Goal: Transaction & Acquisition: Purchase product/service

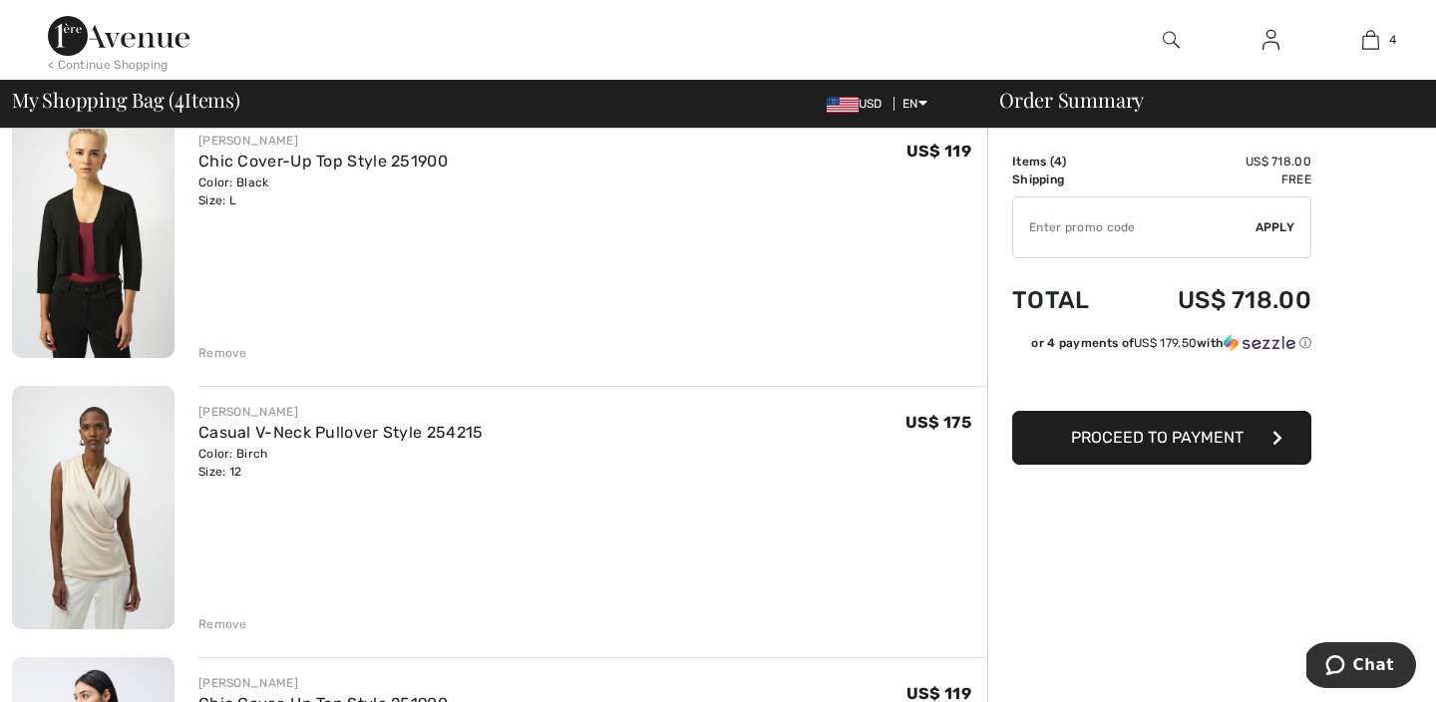
click at [227, 622] on div "Remove" at bounding box center [222, 624] width 49 height 18
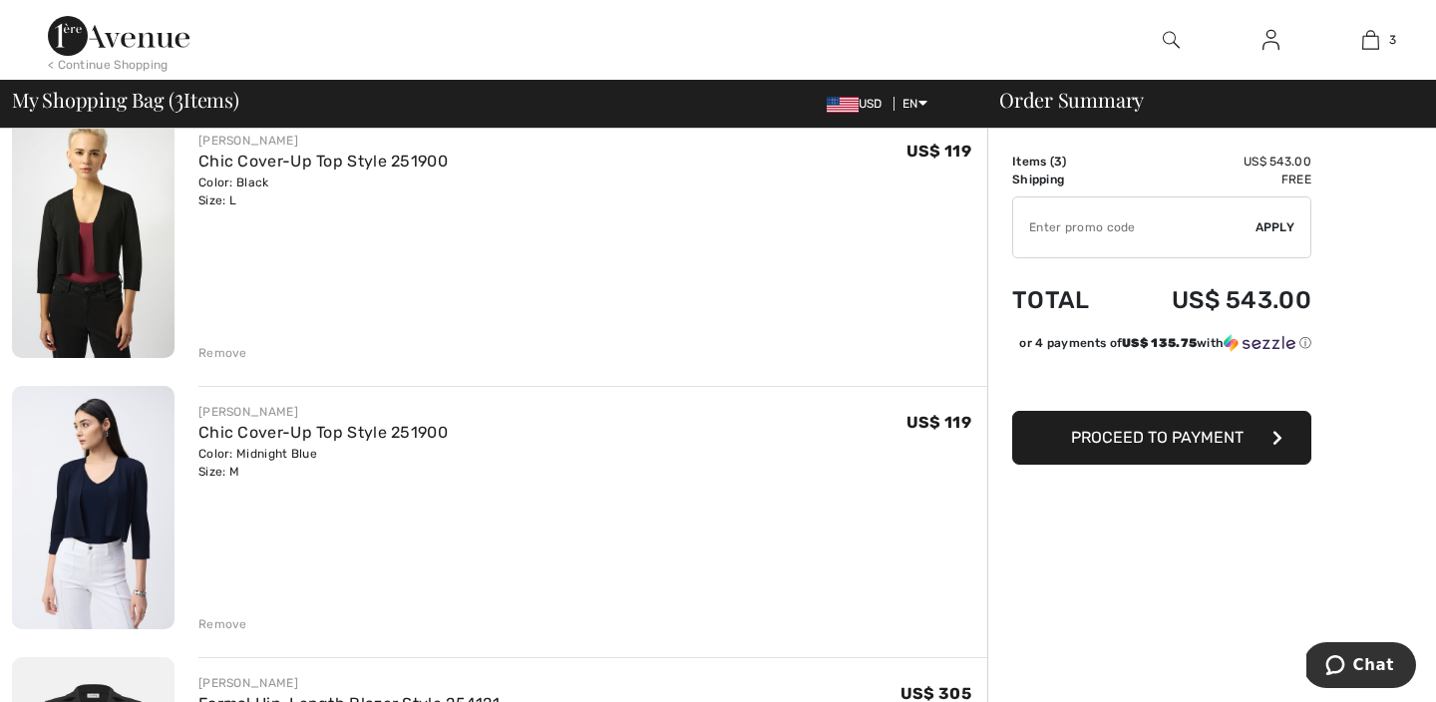
click at [212, 617] on div "Remove" at bounding box center [222, 624] width 49 height 18
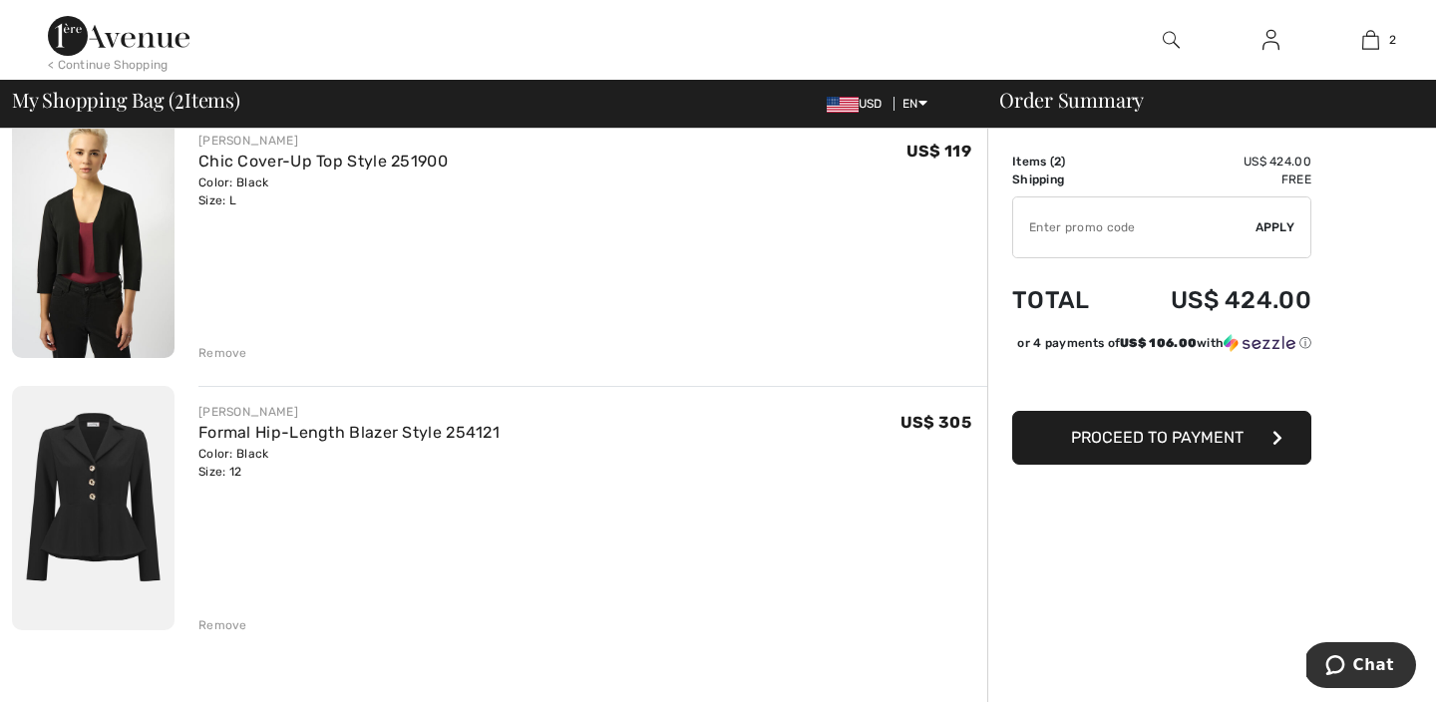
click at [224, 348] on div "Remove" at bounding box center [222, 353] width 49 height 18
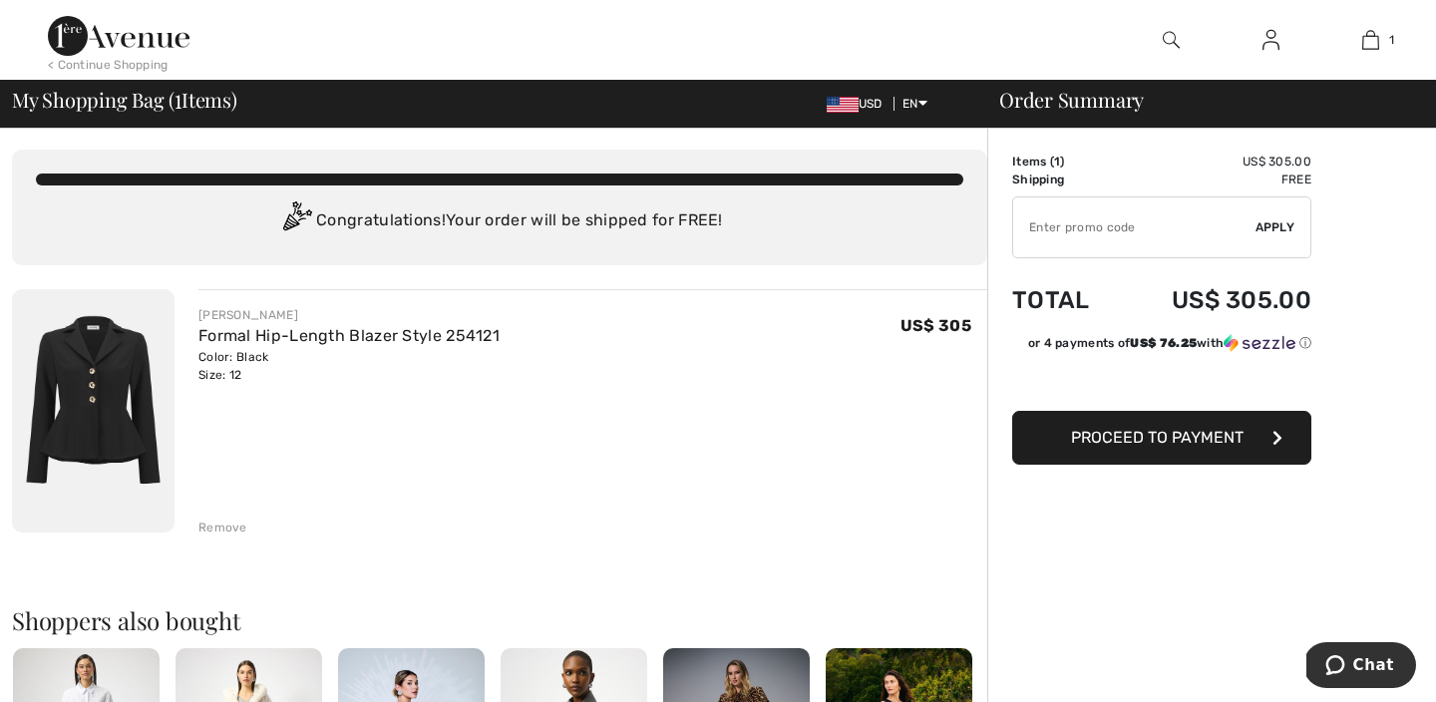
scroll to position [2, 0]
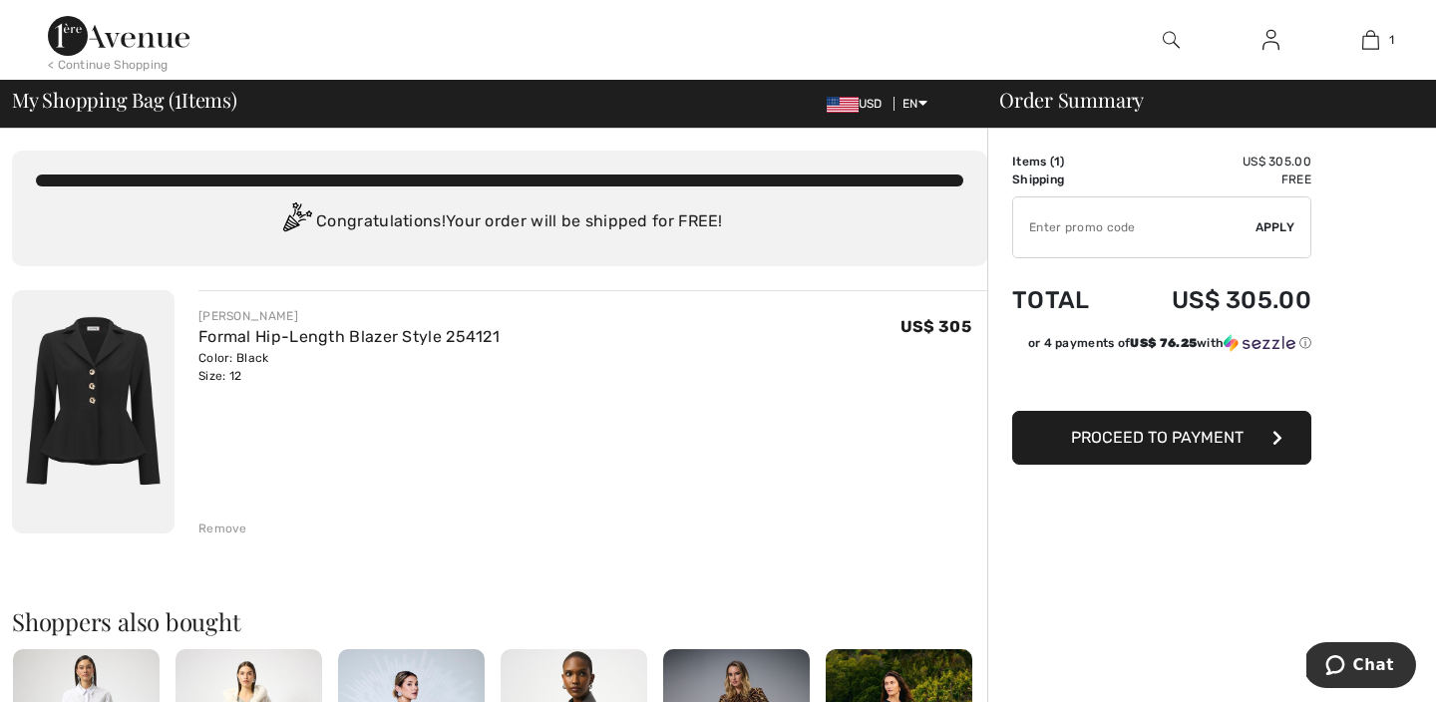
click at [1266, 41] on img at bounding box center [1270, 40] width 17 height 24
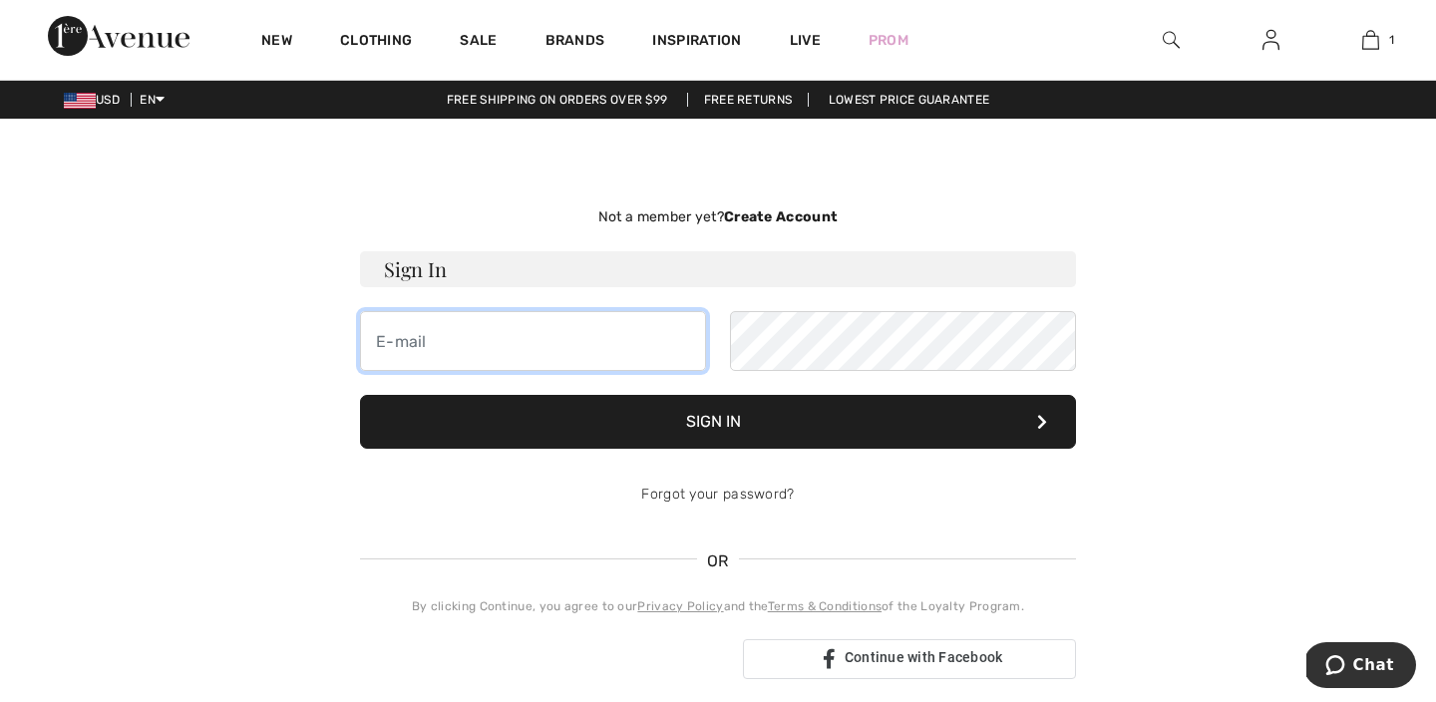
type input "mariacieslak@hotmail.com"
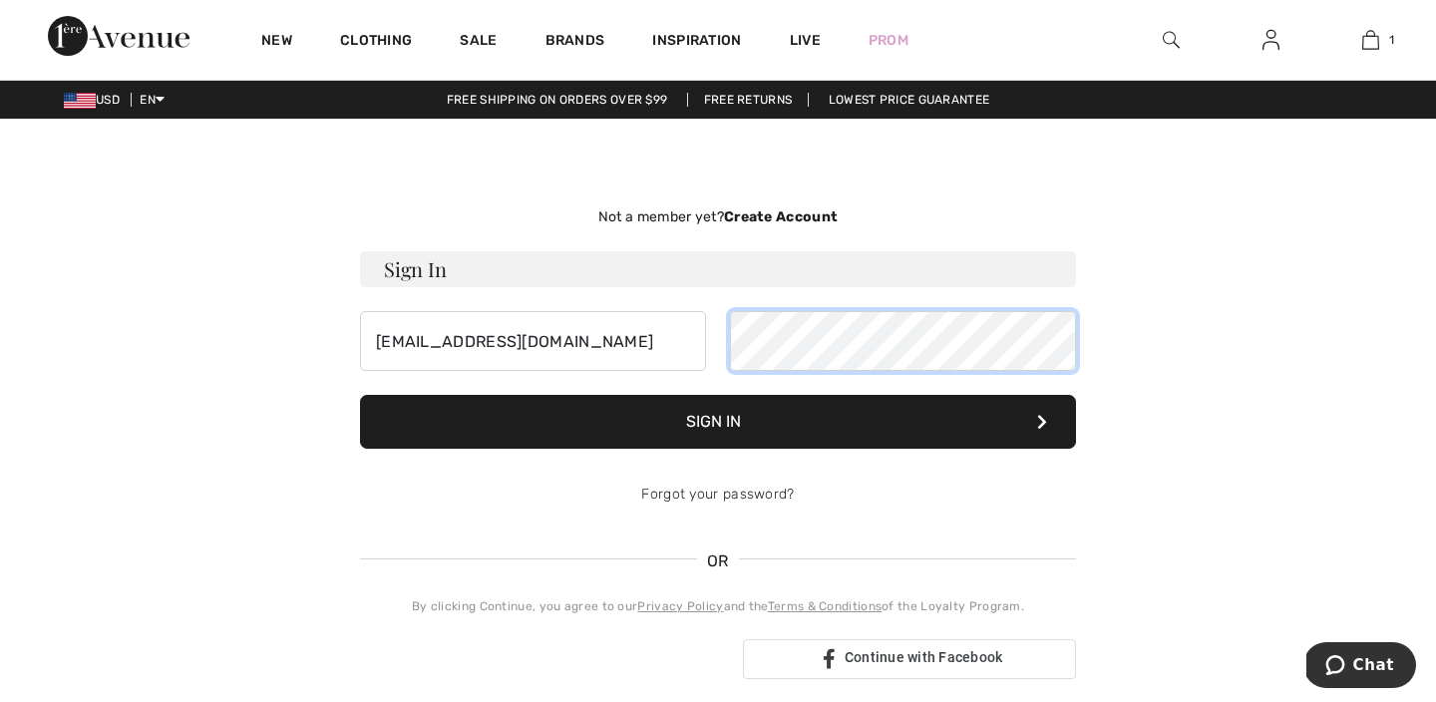
click at [718, 422] on button "Sign In" at bounding box center [718, 422] width 716 height 54
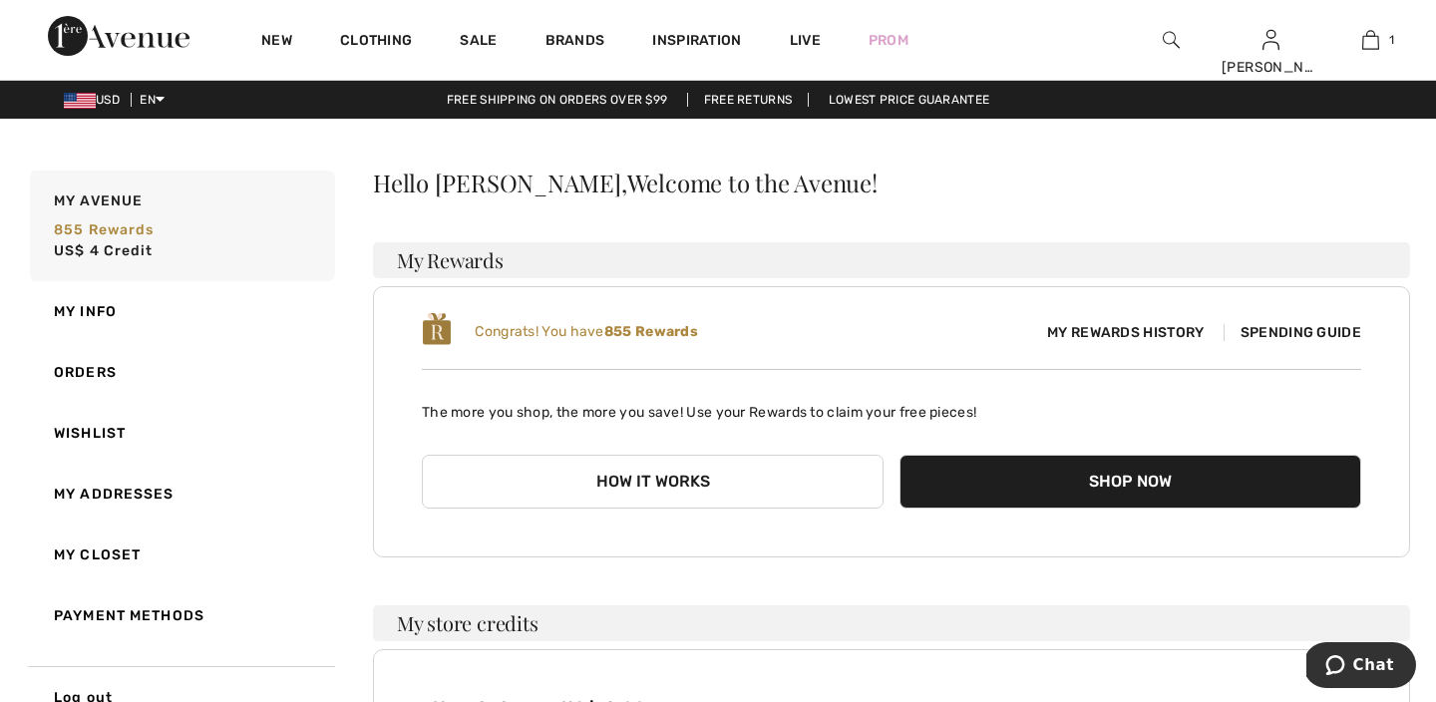
click at [1002, 474] on button "Shop Now" at bounding box center [1130, 482] width 462 height 54
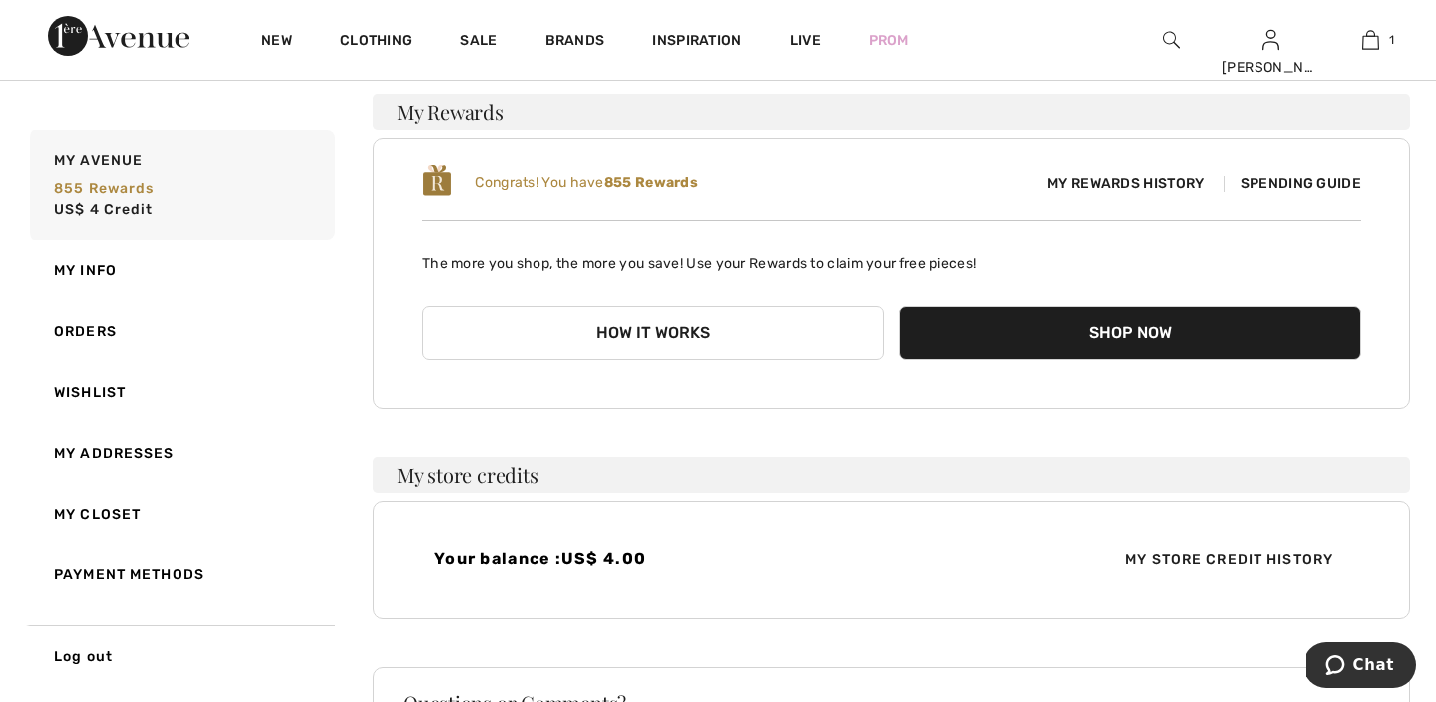
click at [641, 336] on button "How it works" at bounding box center [653, 333] width 462 height 54
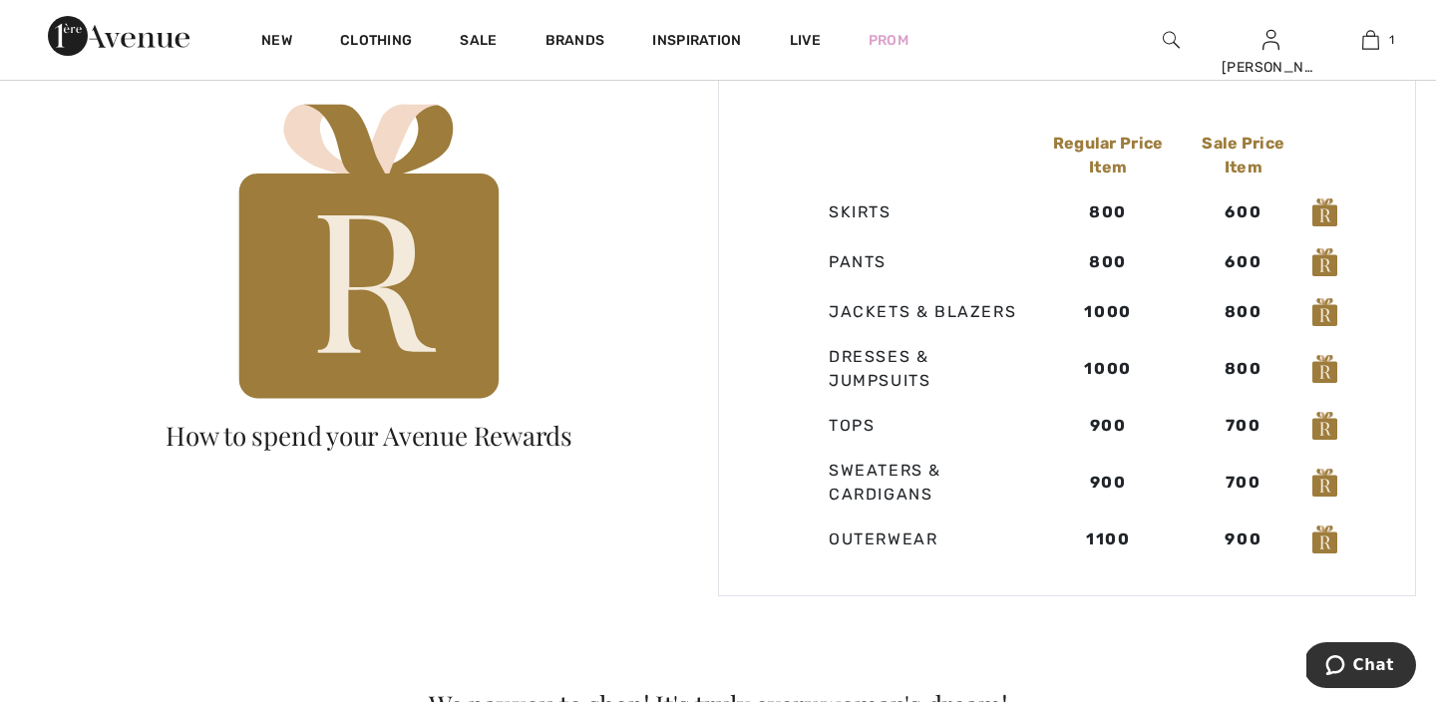
scroll to position [1333, 0]
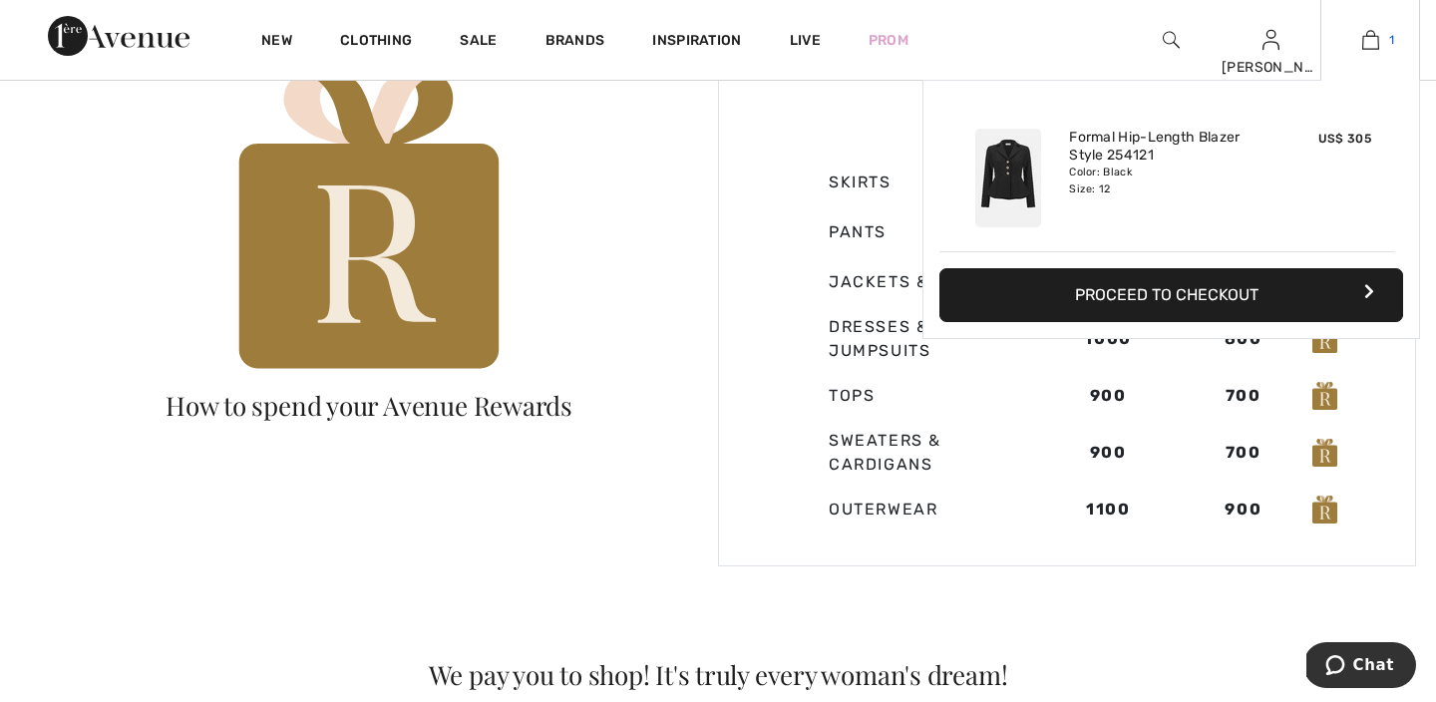
click at [1368, 37] on img at bounding box center [1370, 40] width 17 height 24
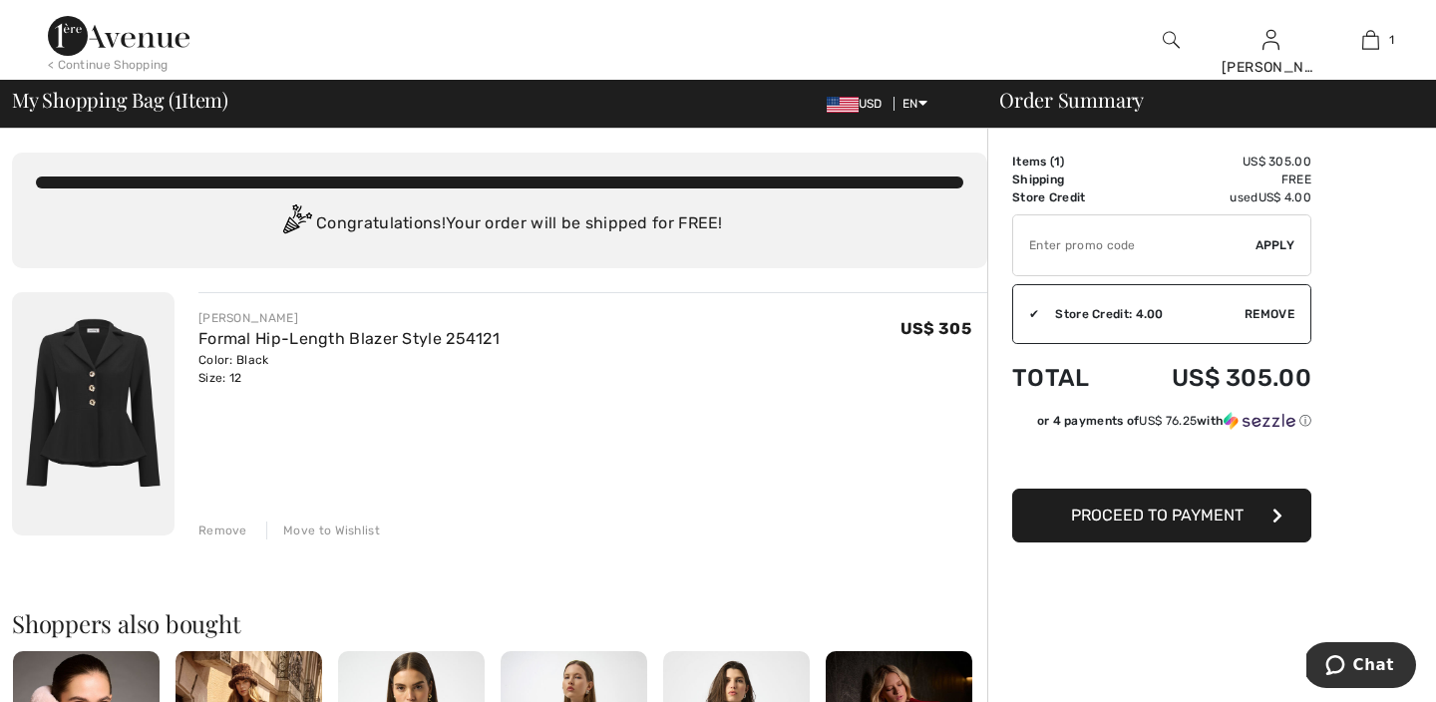
click at [1109, 251] on input "TEXT" at bounding box center [1134, 245] width 242 height 60
type input "GC005038295"
click at [1169, 523] on span "Proceed to Payment" at bounding box center [1157, 515] width 172 height 19
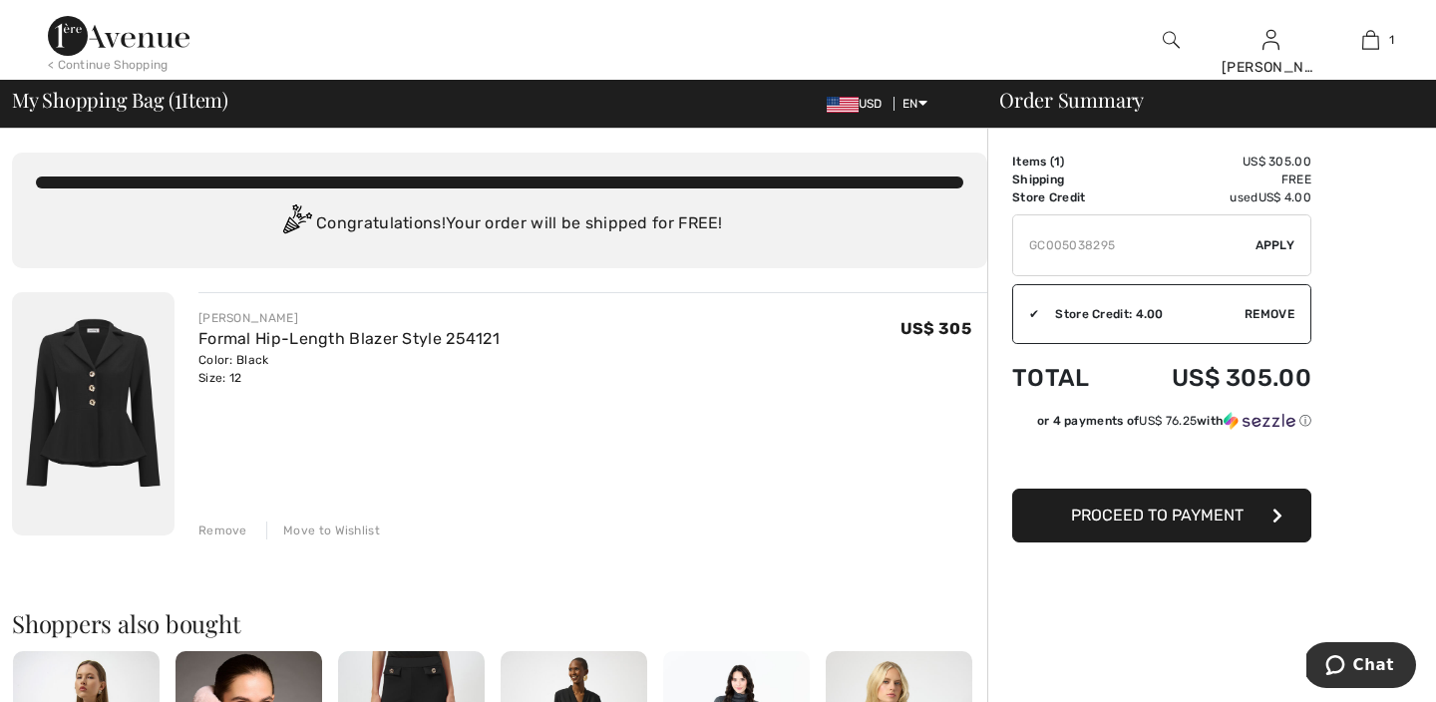
click at [1274, 241] on span "Apply" at bounding box center [1275, 245] width 40 height 18
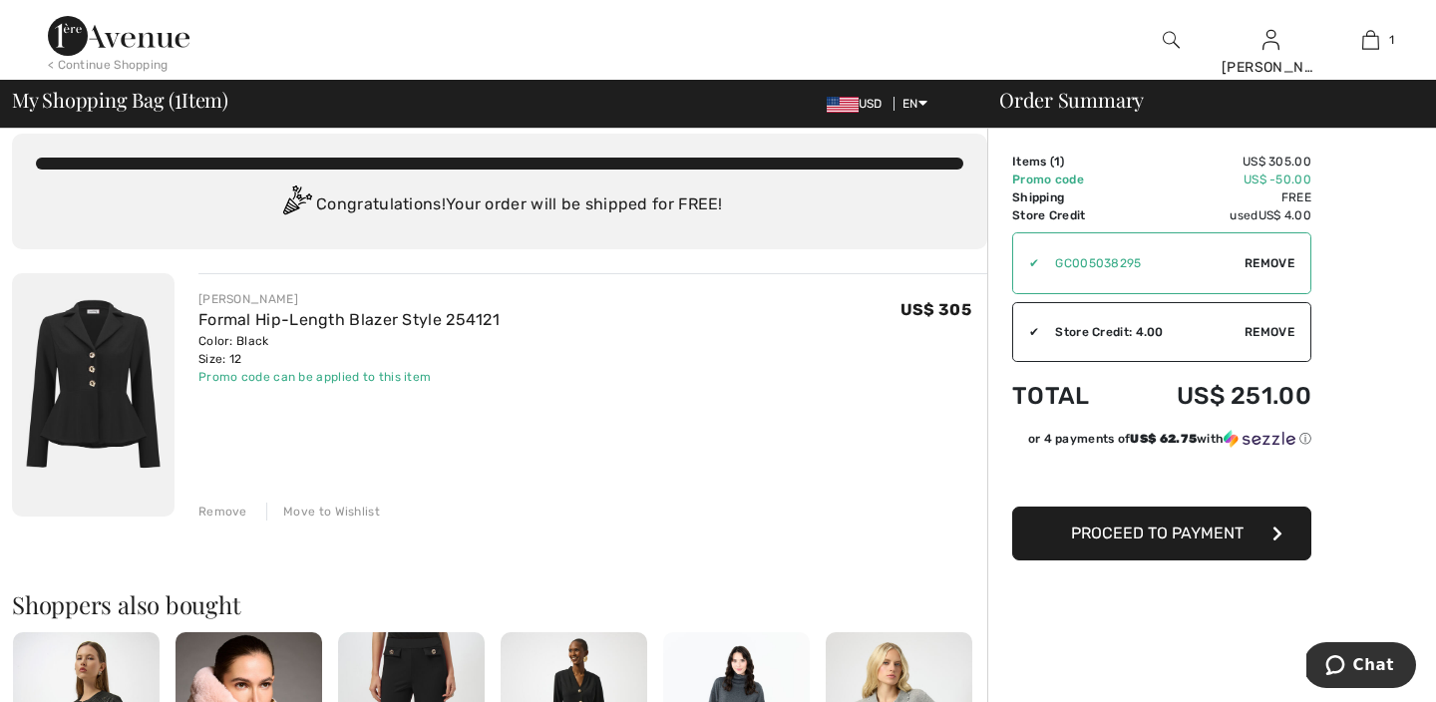
scroll to position [11, 0]
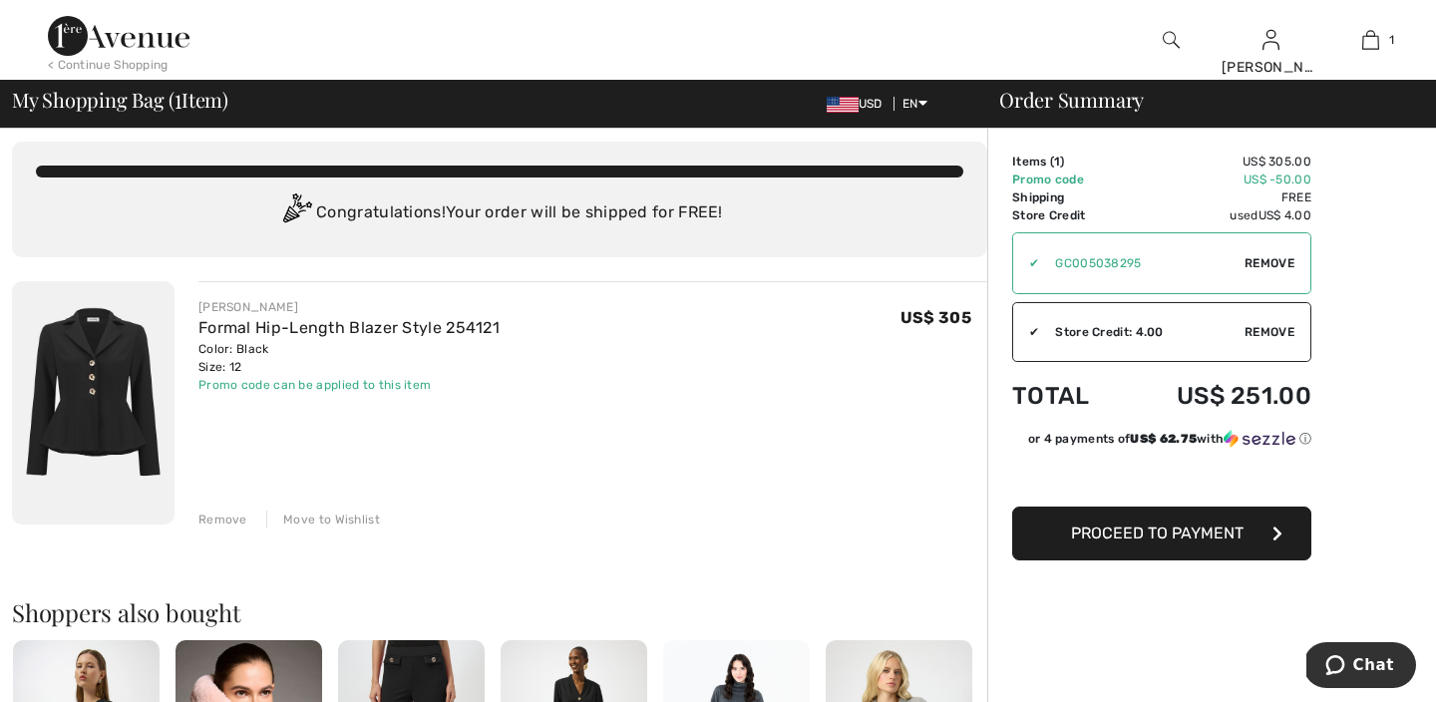
click at [117, 389] on img at bounding box center [93, 402] width 163 height 243
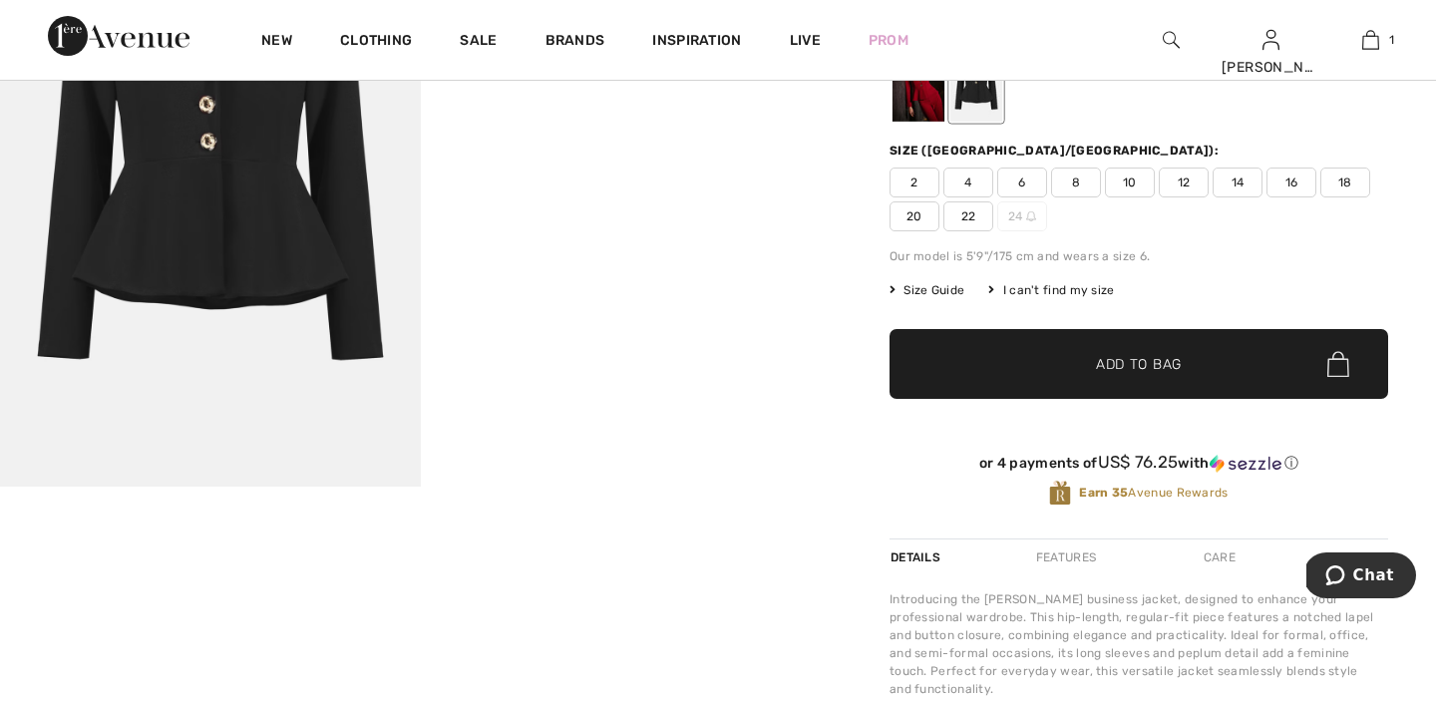
scroll to position [264, 0]
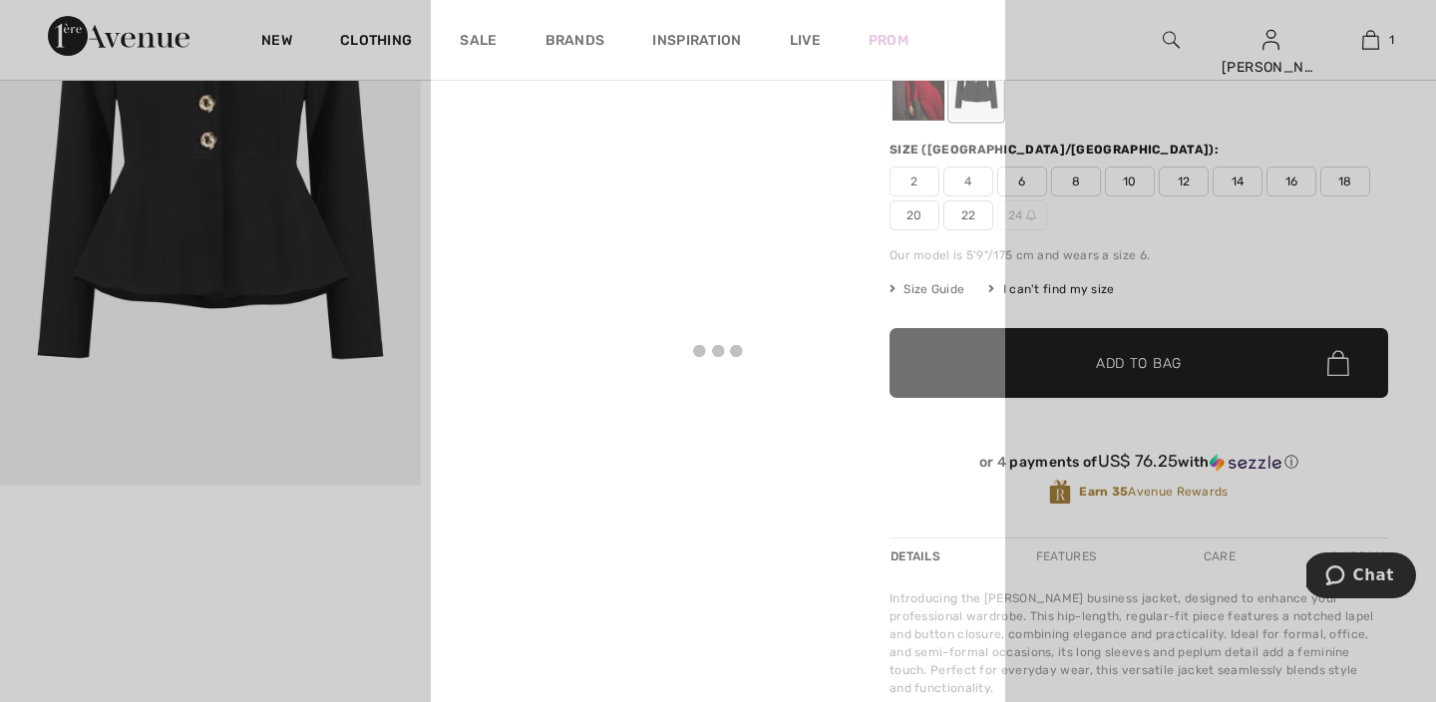
click at [516, 345] on div at bounding box center [718, 350] width 574 height 805
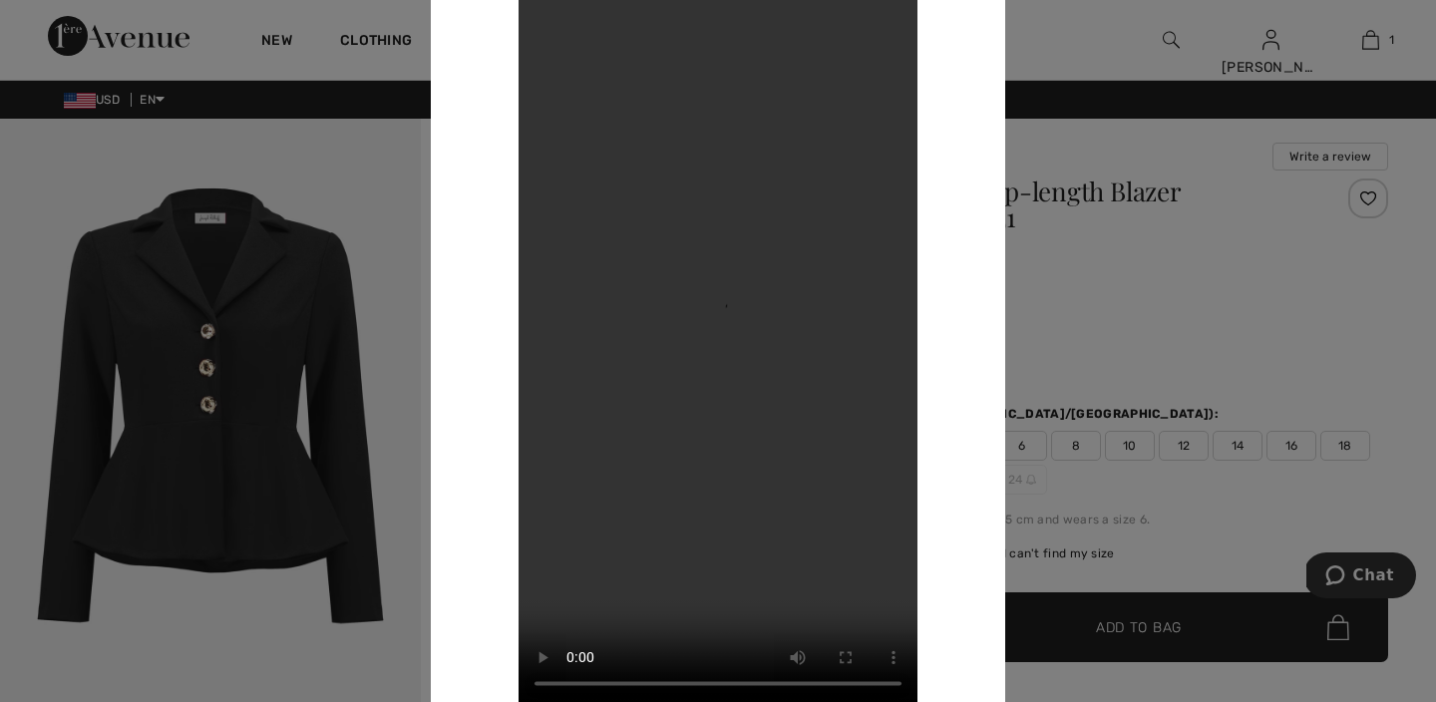
scroll to position [0, 0]
click at [1375, 40] on div at bounding box center [718, 351] width 1436 height 702
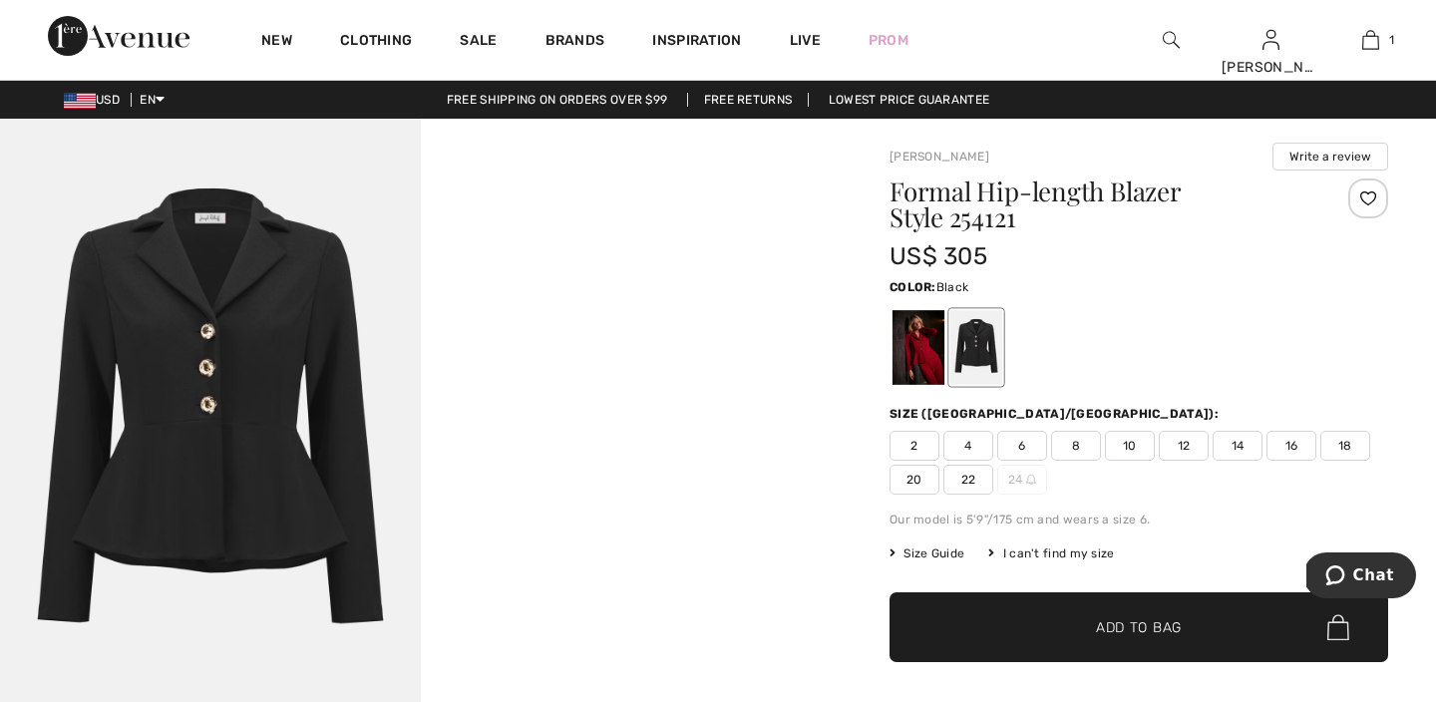
click at [1375, 40] on img at bounding box center [1370, 40] width 17 height 24
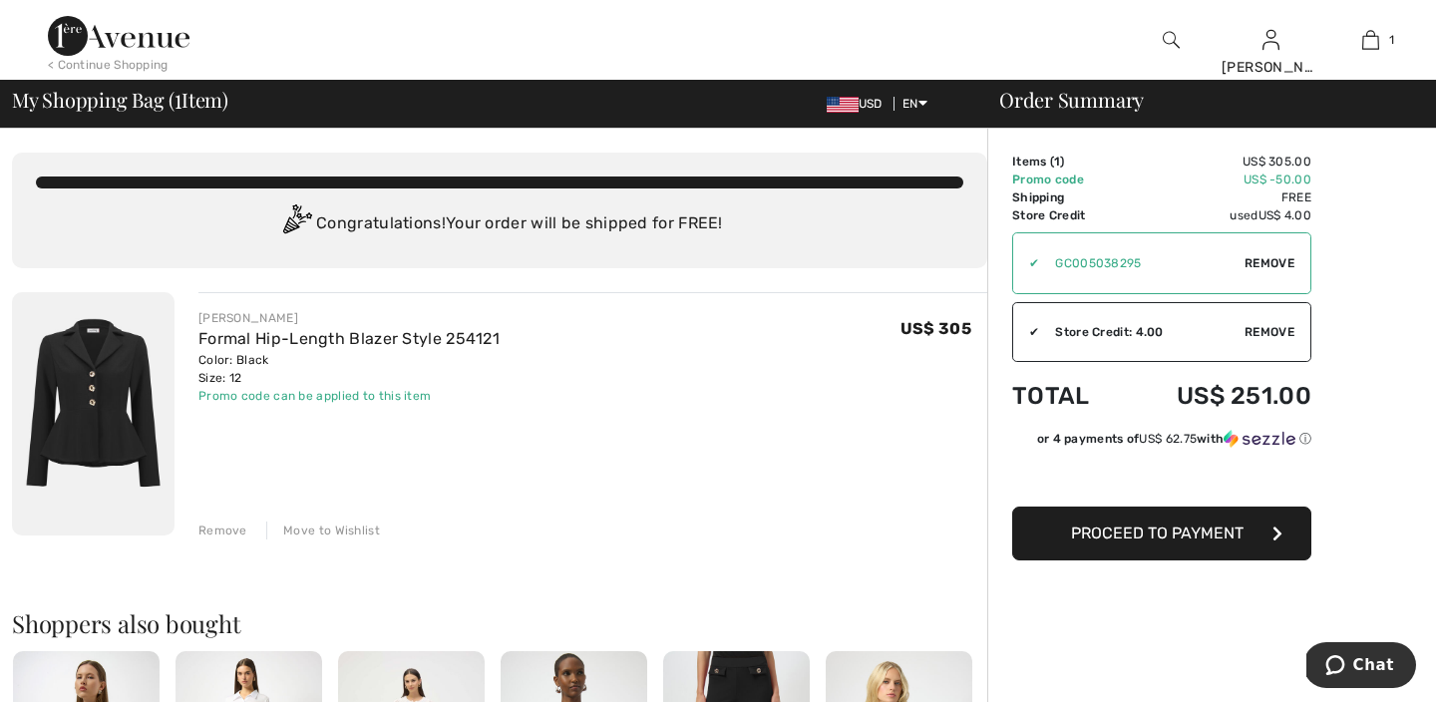
click at [1194, 538] on span "Proceed to Payment" at bounding box center [1157, 532] width 172 height 19
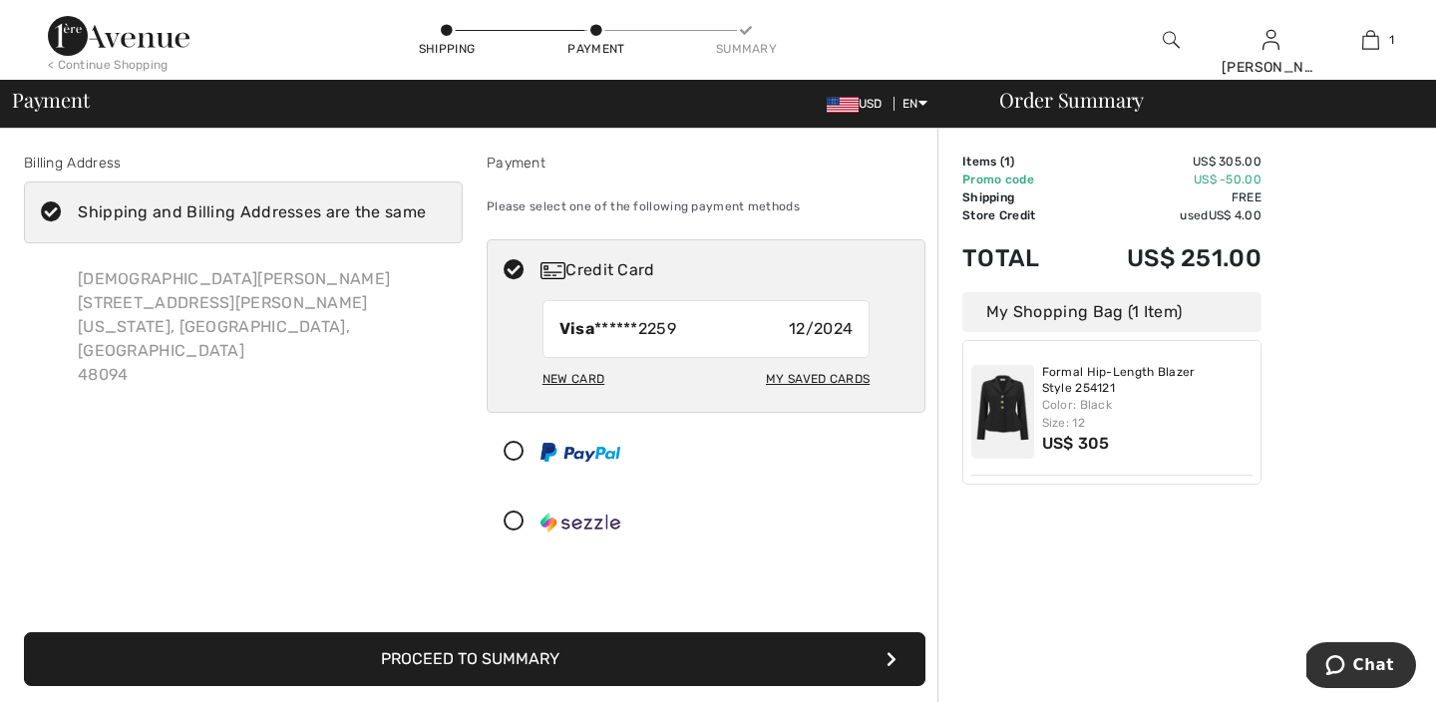
click at [810, 324] on span "12/2024" at bounding box center [821, 329] width 64 height 24
click at [845, 326] on span "12/2024" at bounding box center [821, 329] width 64 height 24
click at [580, 380] on div "New Card" at bounding box center [573, 379] width 62 height 34
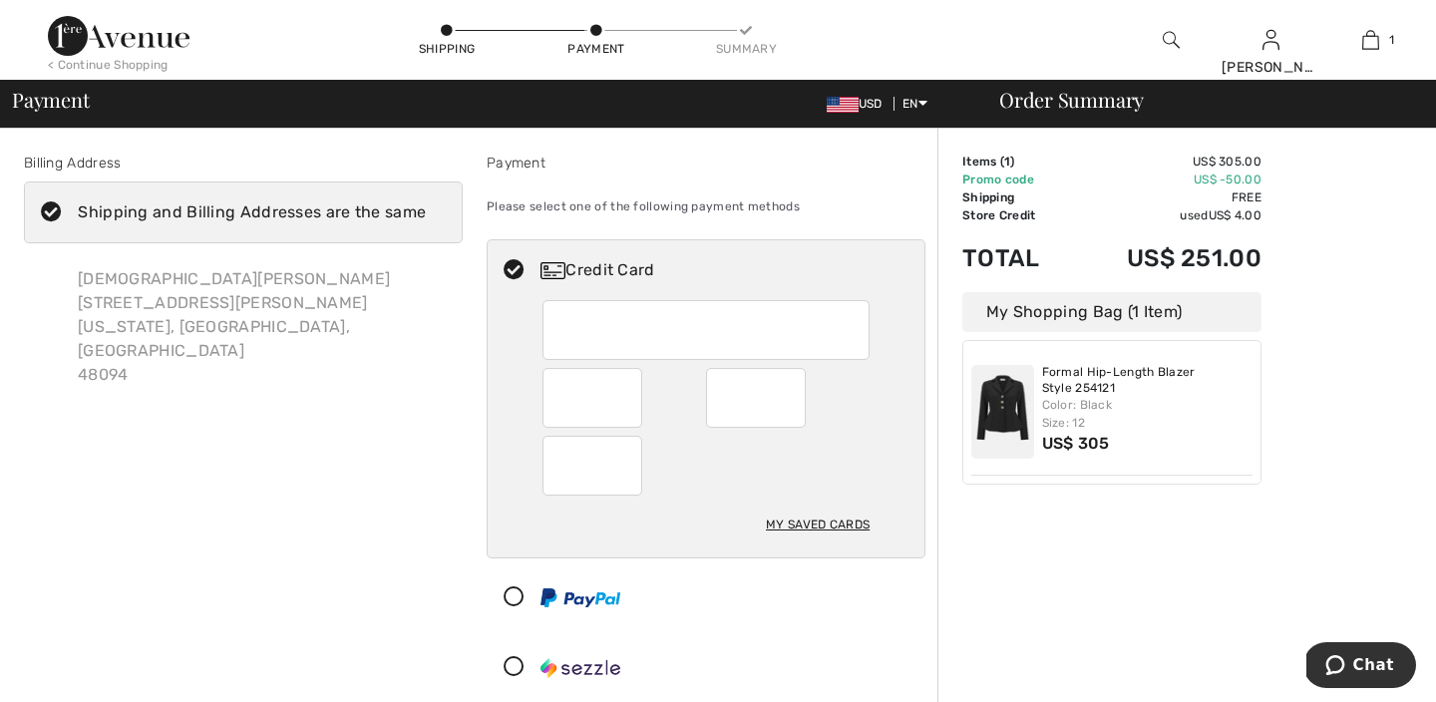
click at [778, 529] on div "My Saved Cards" at bounding box center [818, 525] width 104 height 34
radio input "true"
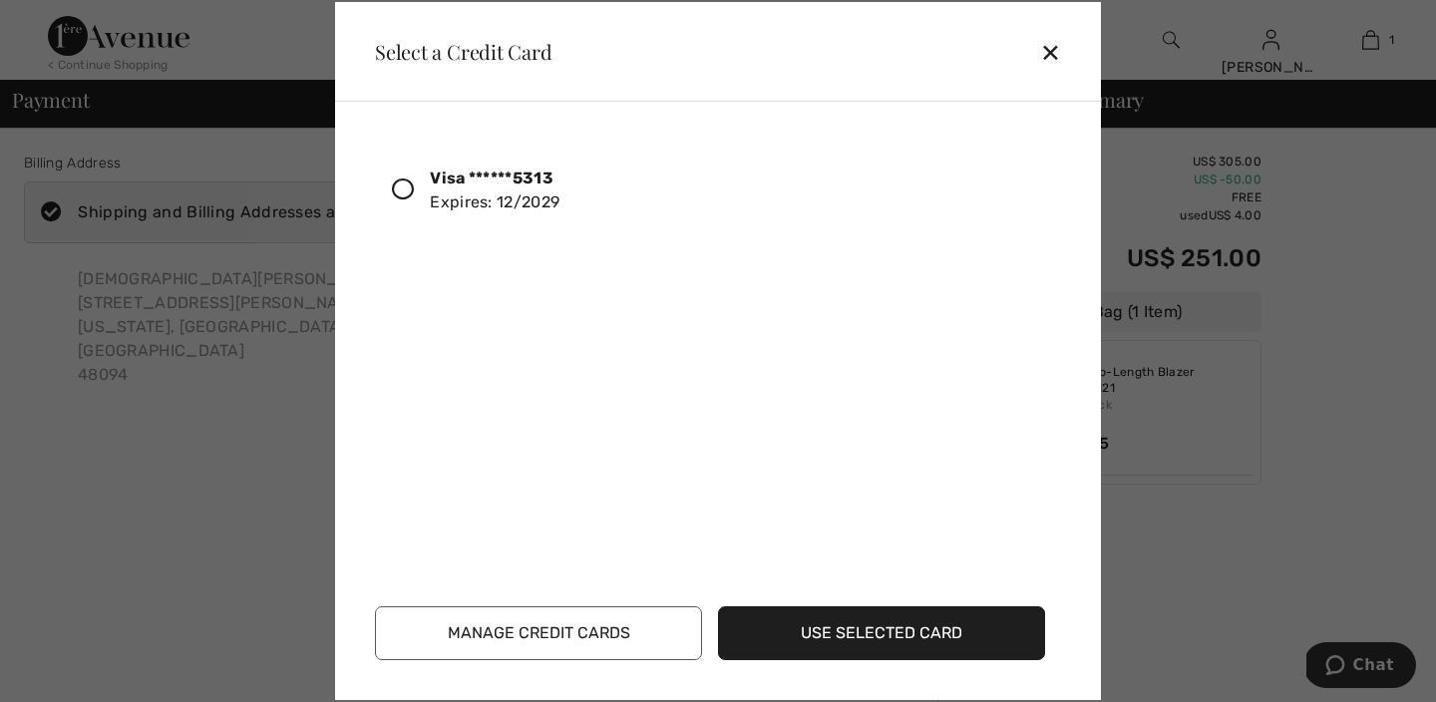
click at [397, 188] on icon at bounding box center [403, 189] width 22 height 22
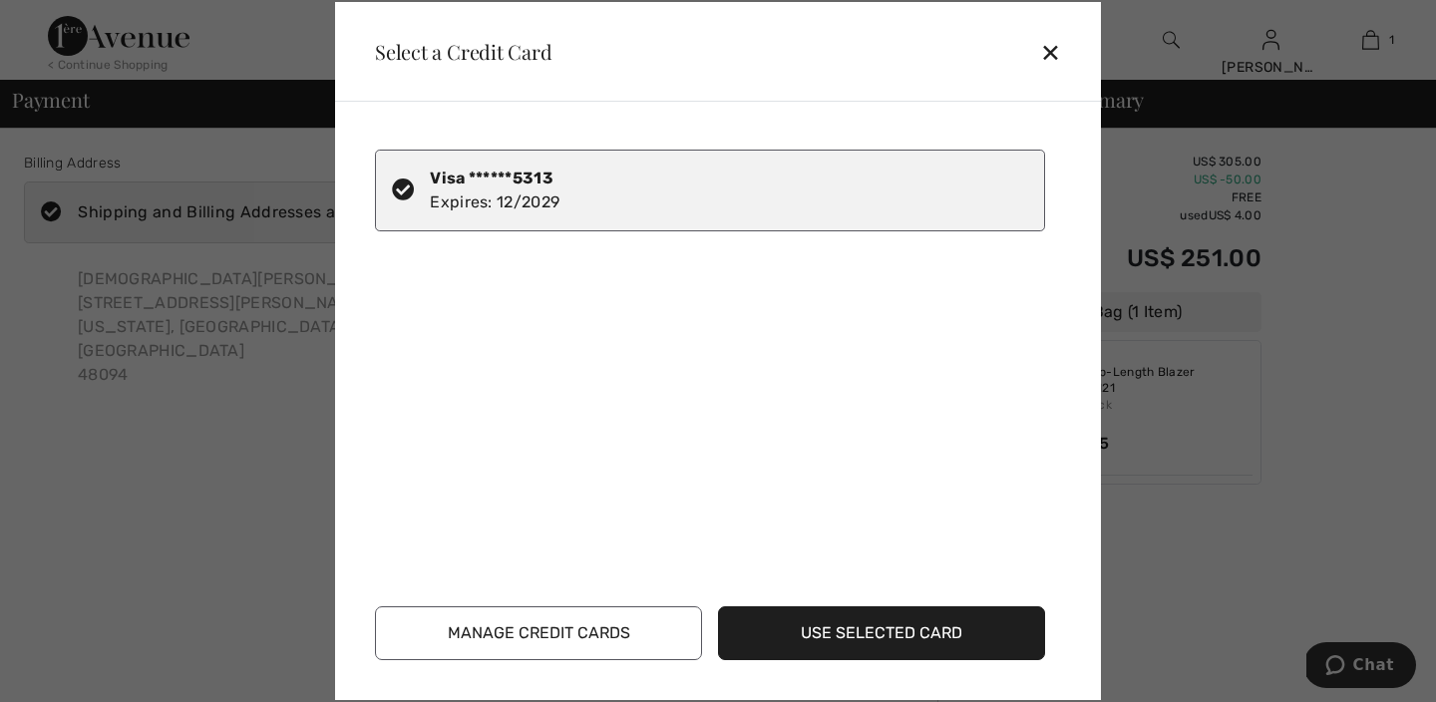
click at [863, 630] on button "Use Selected Card" at bounding box center [881, 633] width 327 height 54
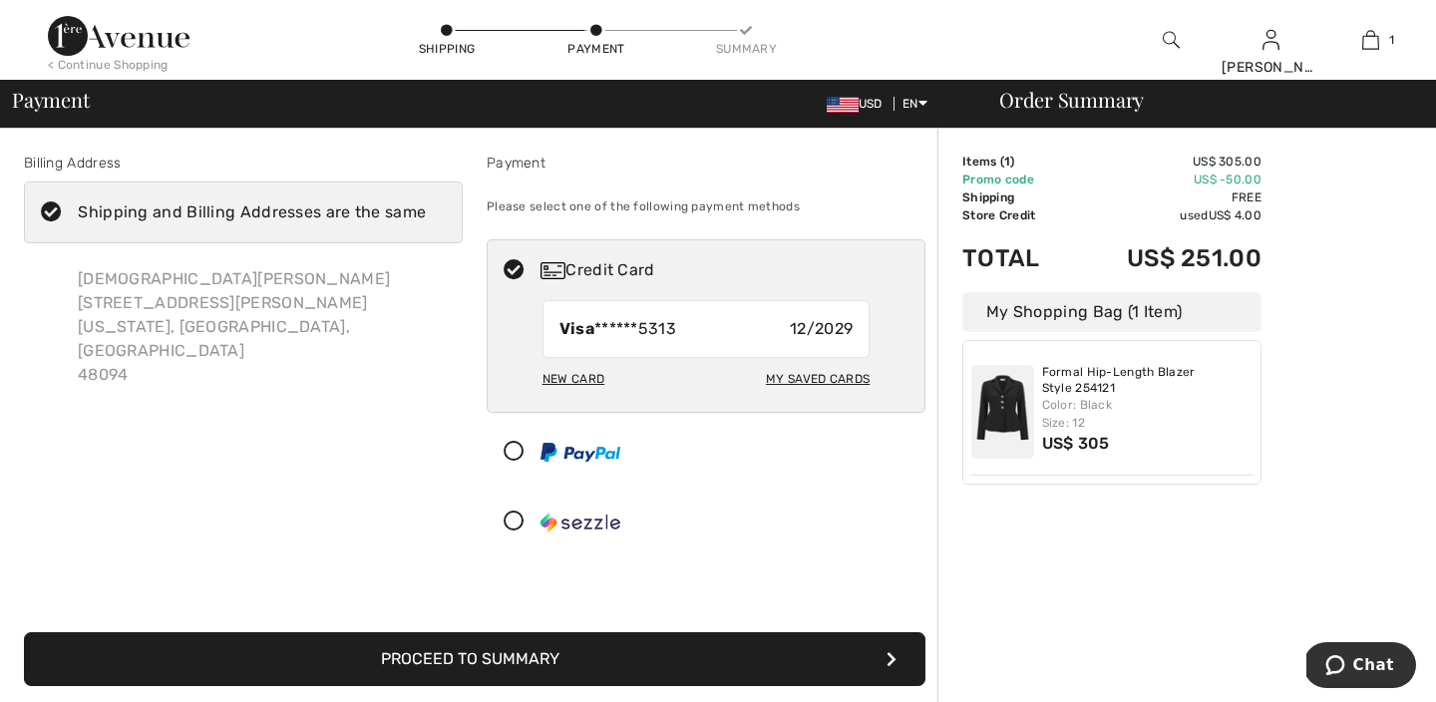
click at [744, 665] on button "Proceed to Summary" at bounding box center [474, 659] width 901 height 54
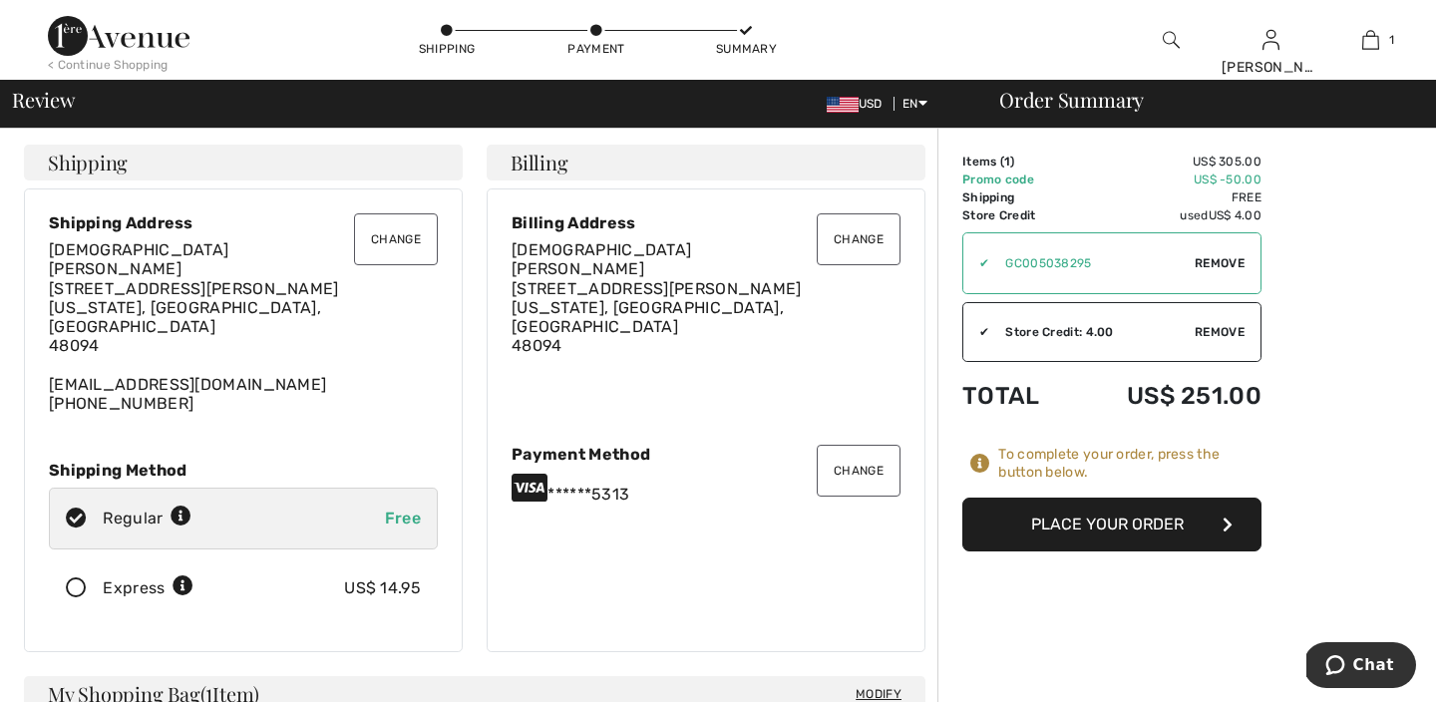
click at [1165, 531] on button "Place Your Order" at bounding box center [1111, 525] width 299 height 54
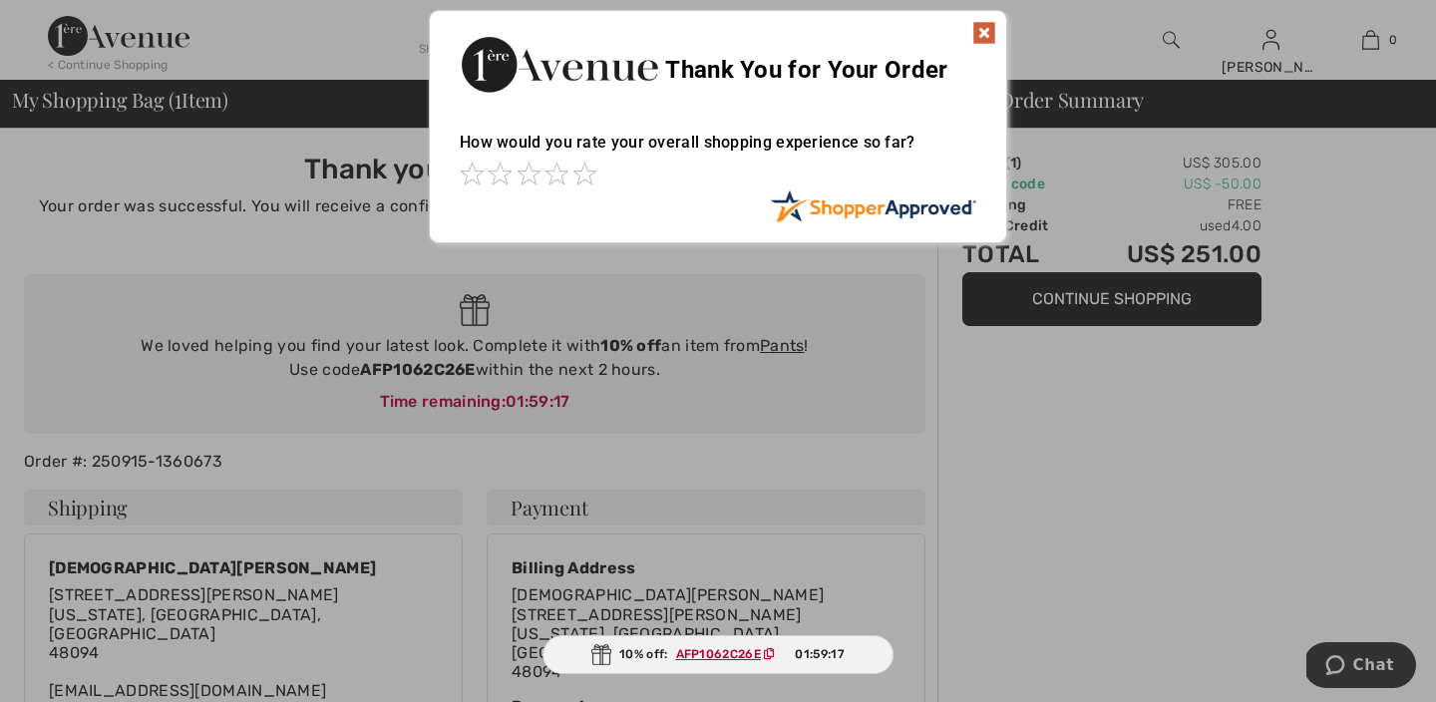
click at [984, 25] on img at bounding box center [984, 33] width 24 height 24
